Goal: Task Accomplishment & Management: Manage account settings

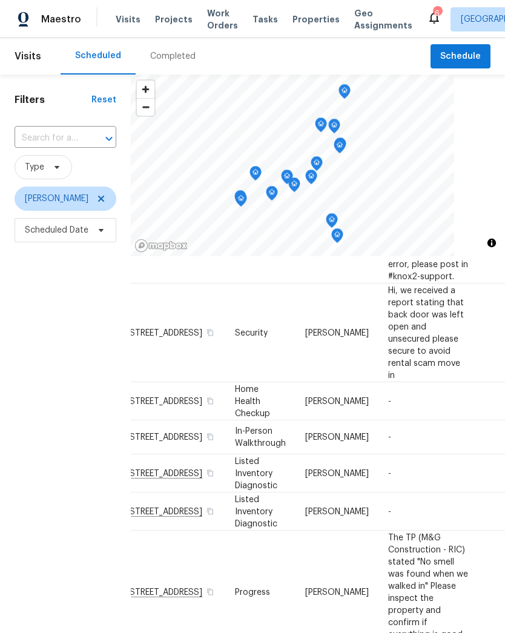
scroll to position [517, 19]
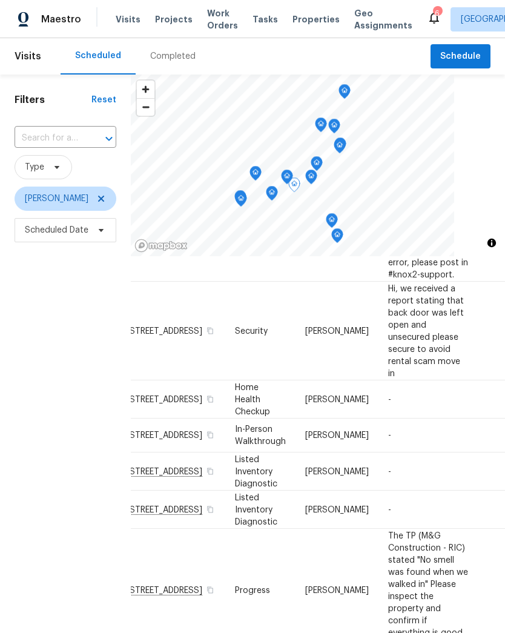
click at [0, 0] on icon at bounding box center [0, 0] width 0 height 0
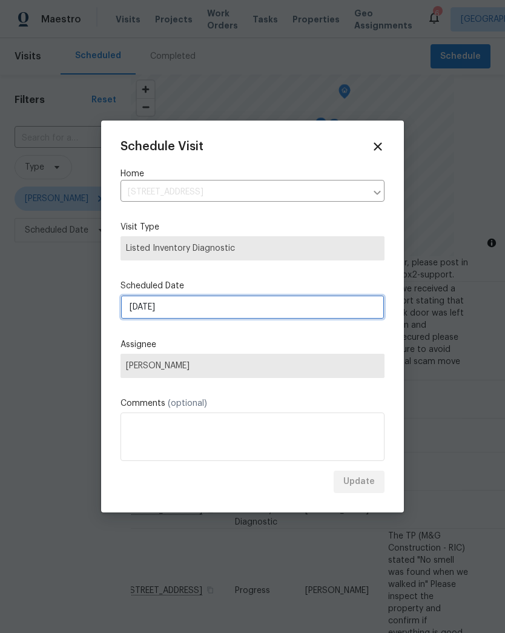
click at [137, 315] on input "9/25/2025" at bounding box center [253, 307] width 264 height 24
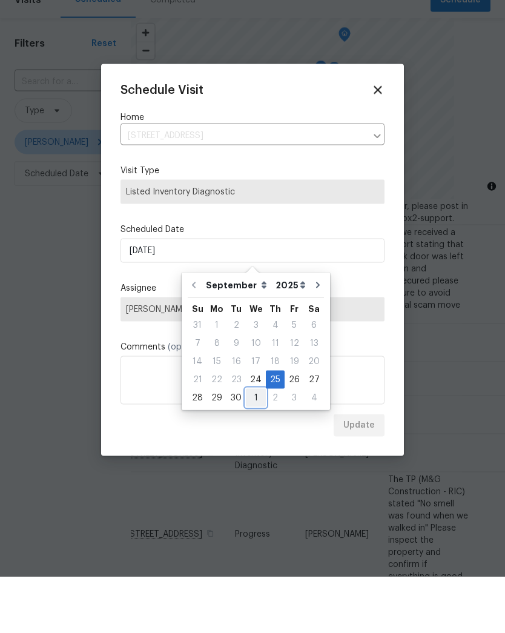
click at [250, 445] on div "1" at bounding box center [256, 454] width 20 height 18
type input "10/1/2025"
select select "9"
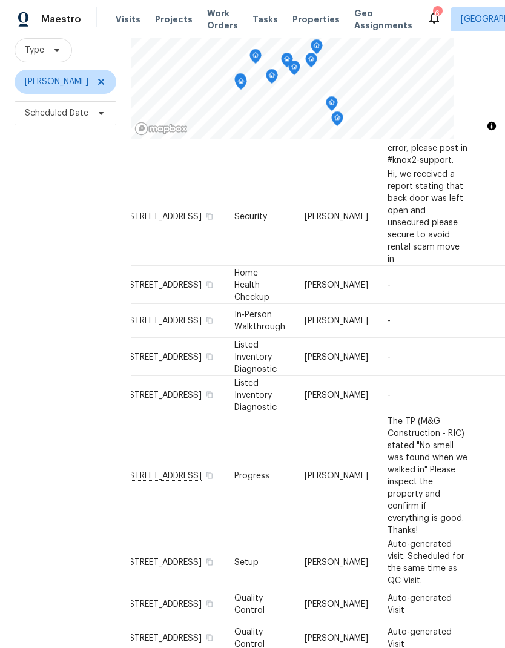
scroll to position [515, 19]
click at [0, 0] on icon at bounding box center [0, 0] width 0 height 0
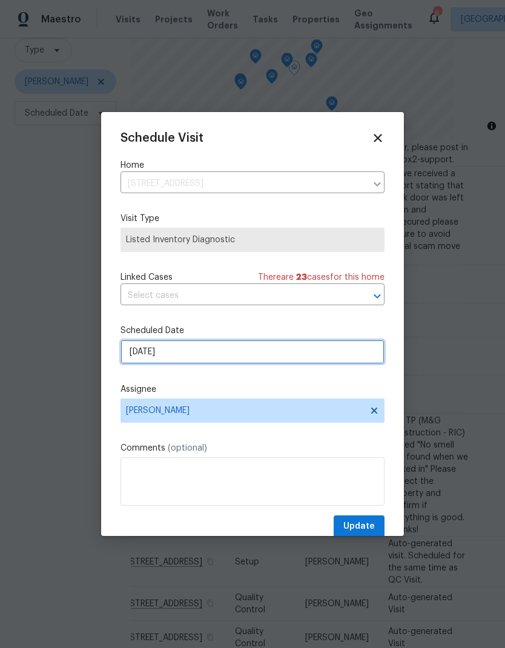
click at [157, 363] on input "9/25/2025" at bounding box center [253, 352] width 264 height 24
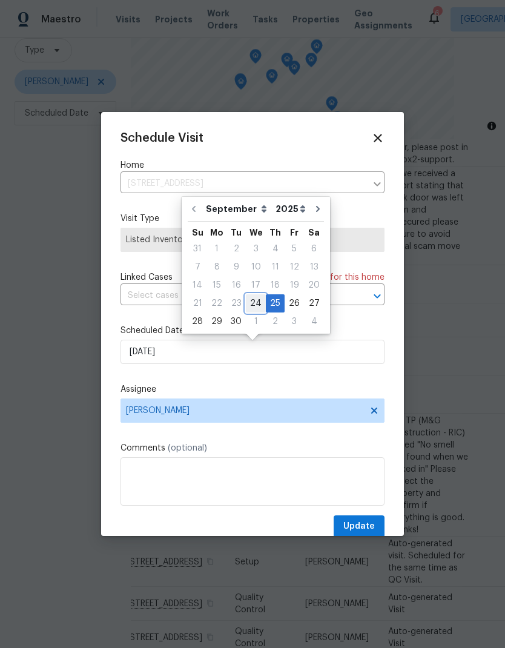
click at [254, 306] on div "24" at bounding box center [256, 303] width 20 height 17
type input "9/24/2025"
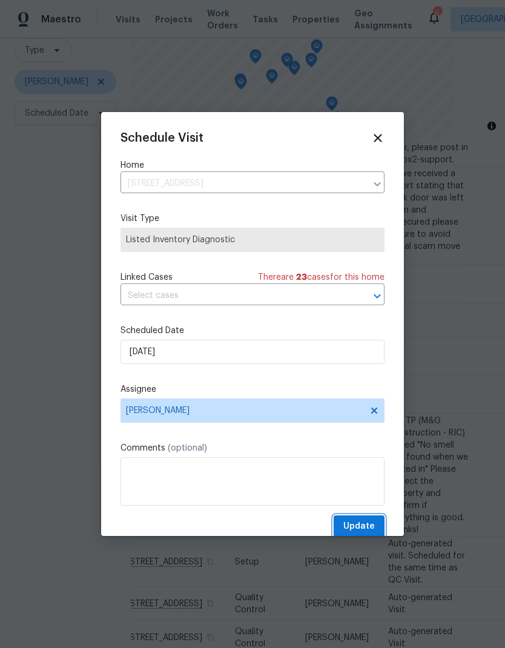
click at [367, 529] on span "Update" at bounding box center [358, 526] width 31 height 15
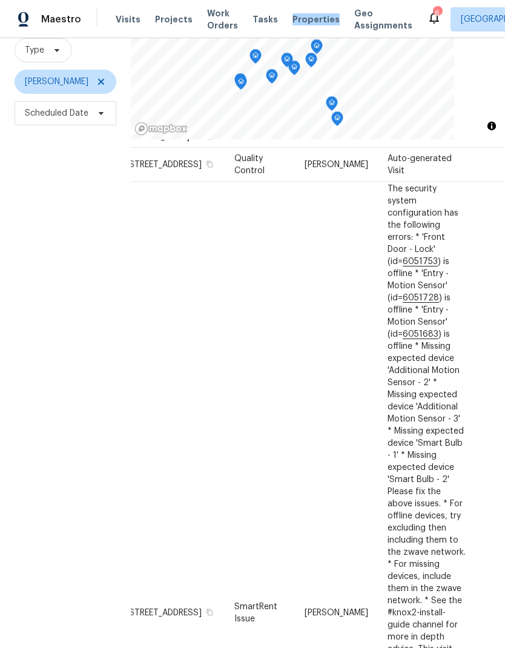
scroll to position [1259, 19]
click at [0, 0] on icon at bounding box center [0, 0] width 0 height 0
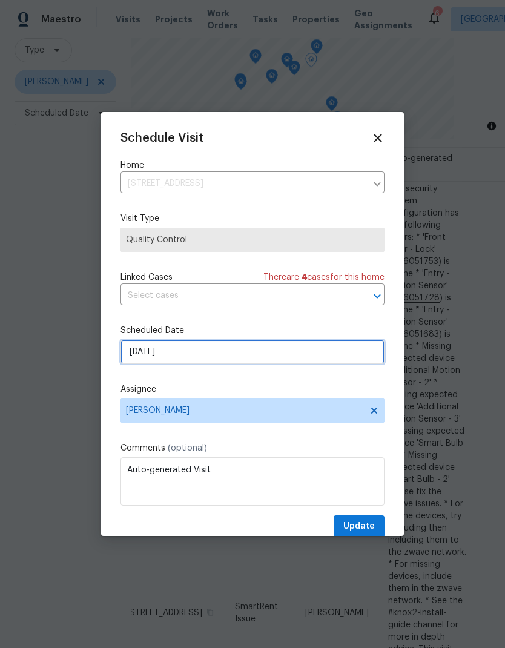
click at [226, 364] on input "10/6/2025" at bounding box center [253, 352] width 264 height 24
select select "9"
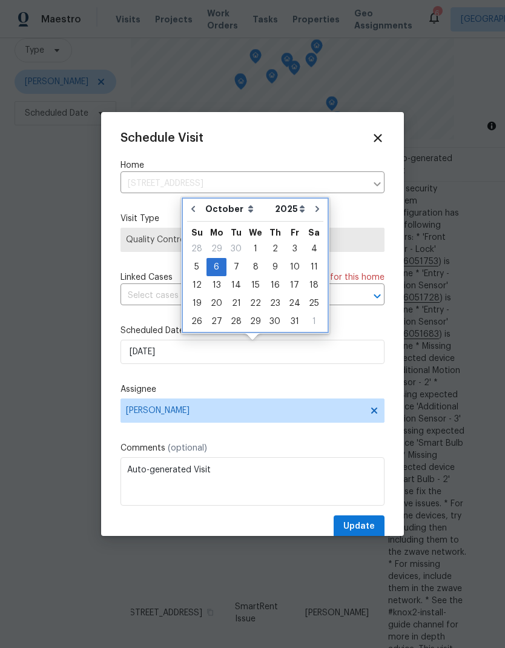
click at [196, 209] on icon "Go to previous month" at bounding box center [193, 209] width 10 height 10
type input "9/24/2025"
select select "8"
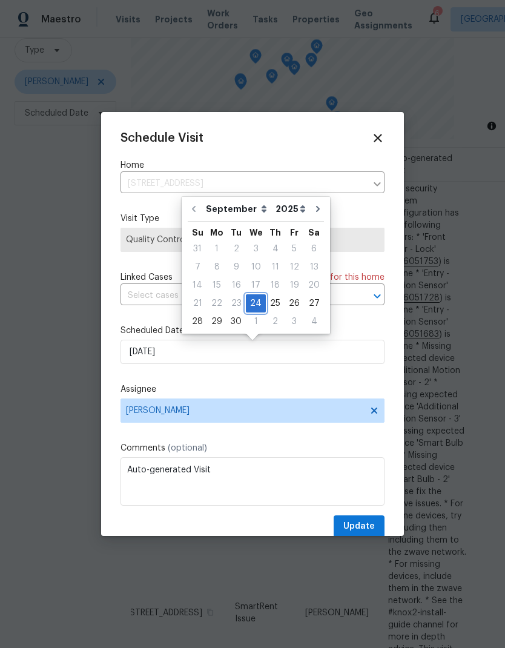
click at [258, 305] on div "24" at bounding box center [256, 303] width 20 height 17
click at [365, 525] on span "Update" at bounding box center [358, 526] width 31 height 15
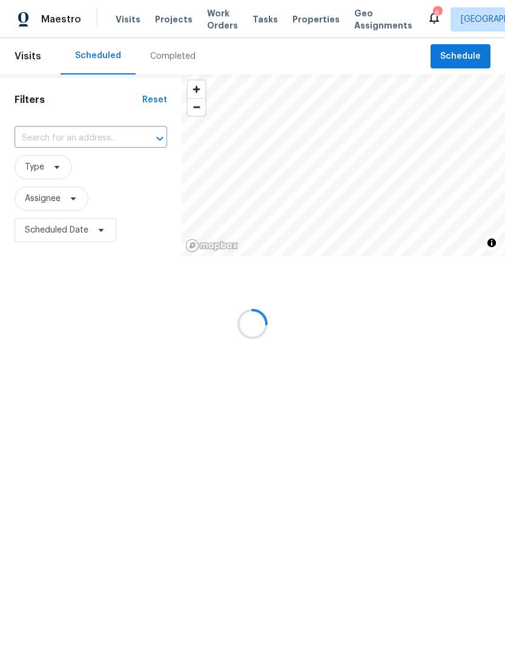
click at [105, 382] on div at bounding box center [252, 324] width 505 height 648
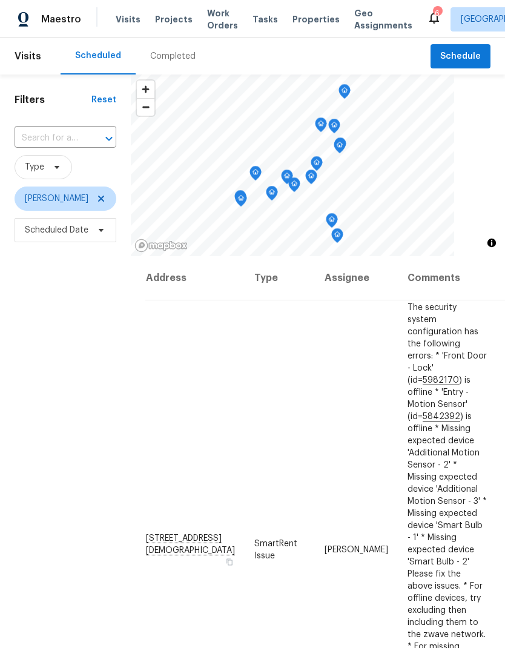
click at [306, 23] on span "Properties" at bounding box center [316, 19] width 47 height 12
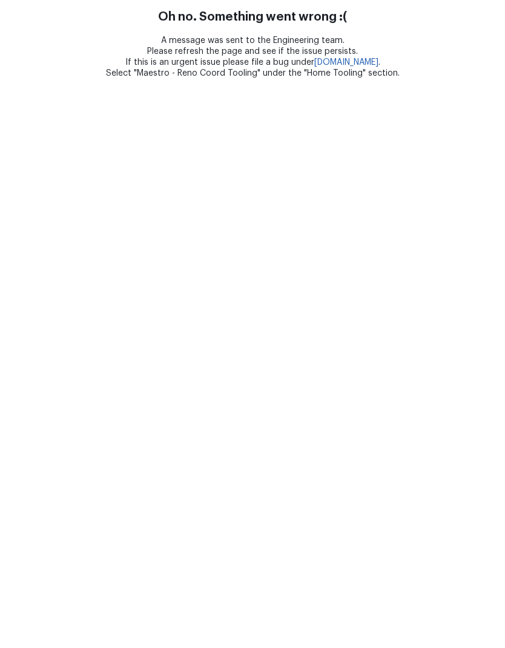
click at [362, 64] on link "[DOMAIN_NAME]" at bounding box center [346, 62] width 64 height 8
